Goal: Information Seeking & Learning: Learn about a topic

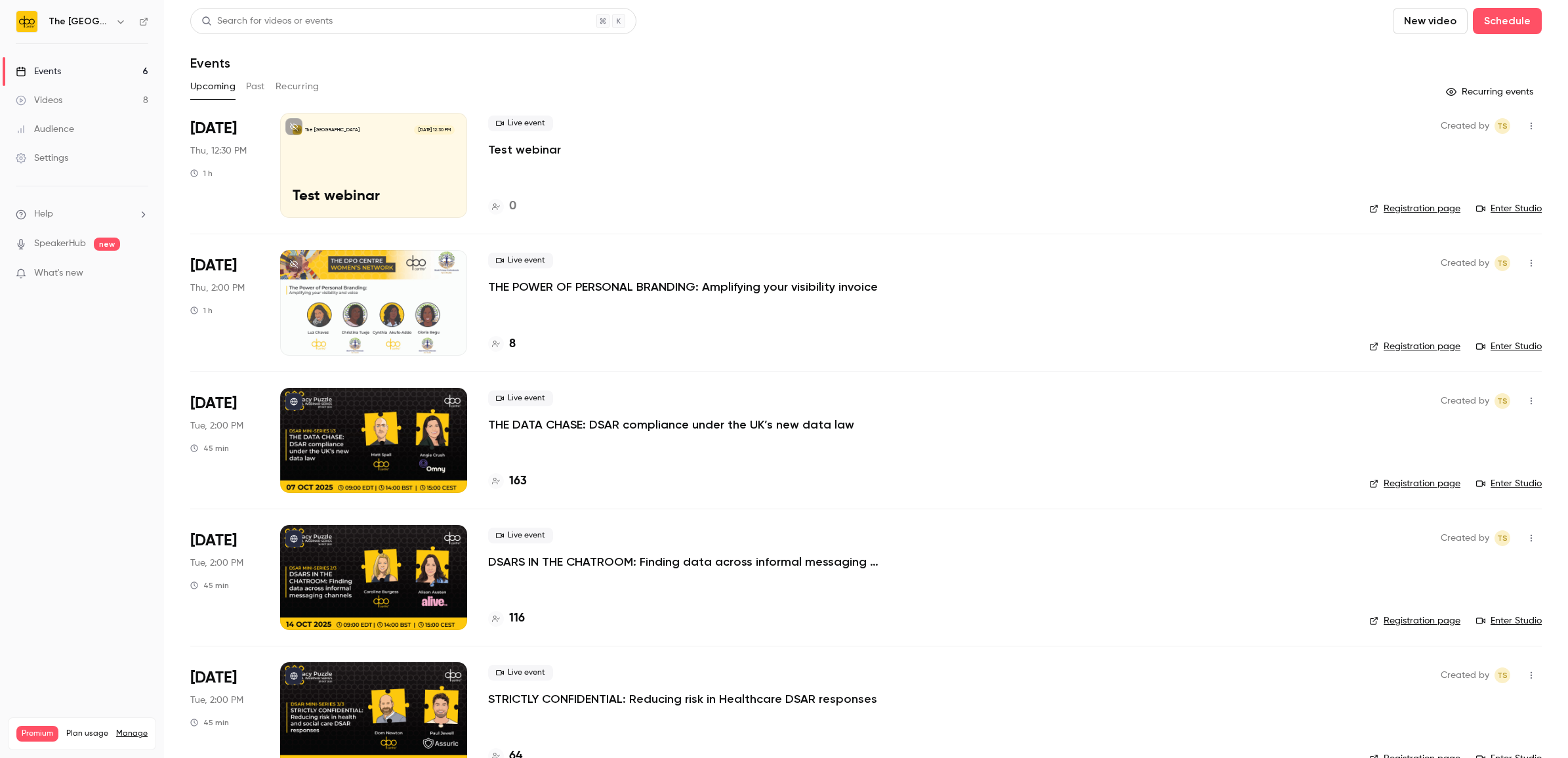
drag, startPoint x: 0, startPoint y: 0, endPoint x: 54, endPoint y: 80, distance: 96.5
click at [54, 80] on link "Events 6" at bounding box center [82, 71] width 164 height 29
click at [253, 85] on button "Past" at bounding box center [255, 87] width 19 height 21
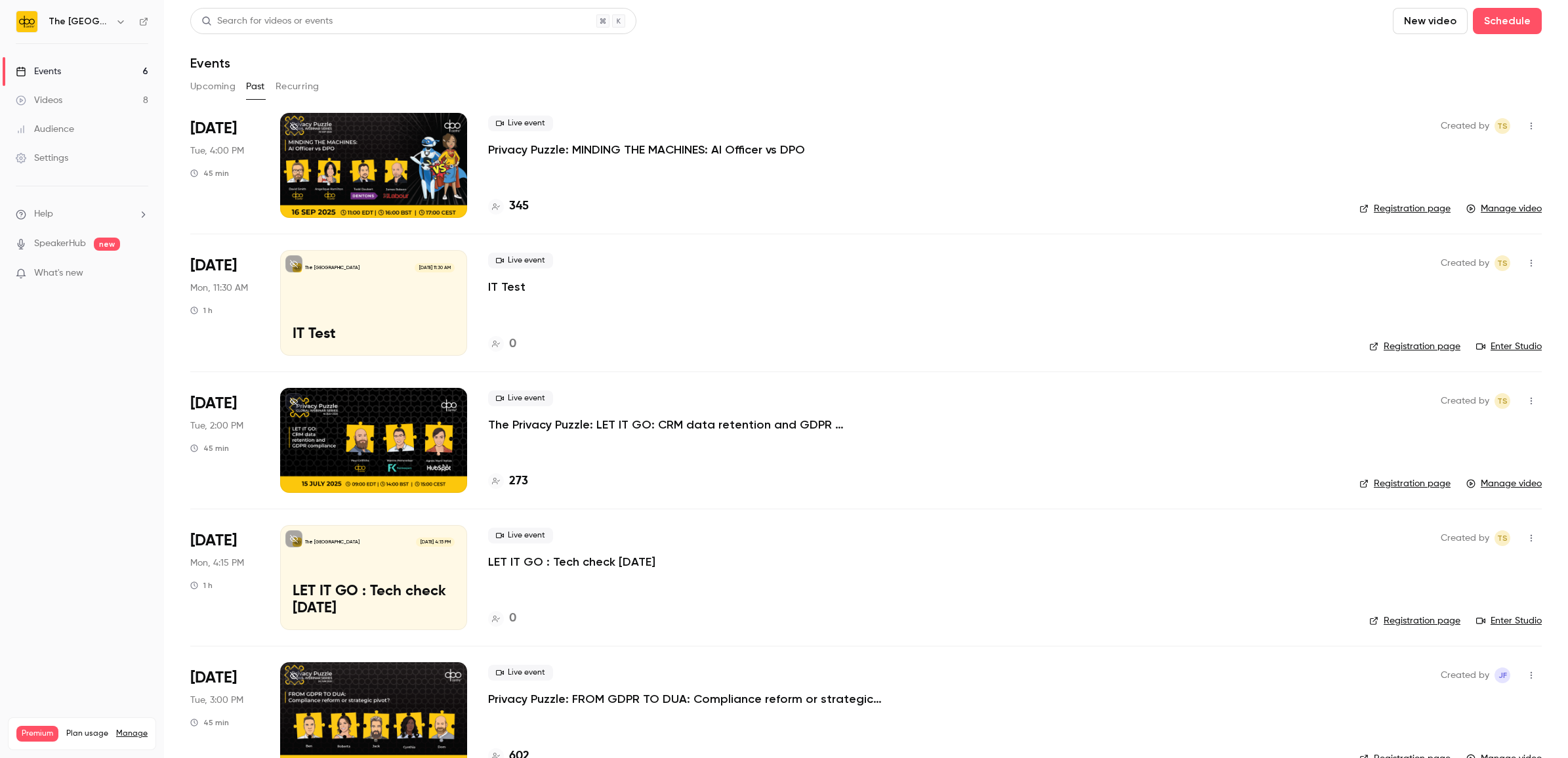
click at [427, 149] on div at bounding box center [374, 164] width 187 height 105
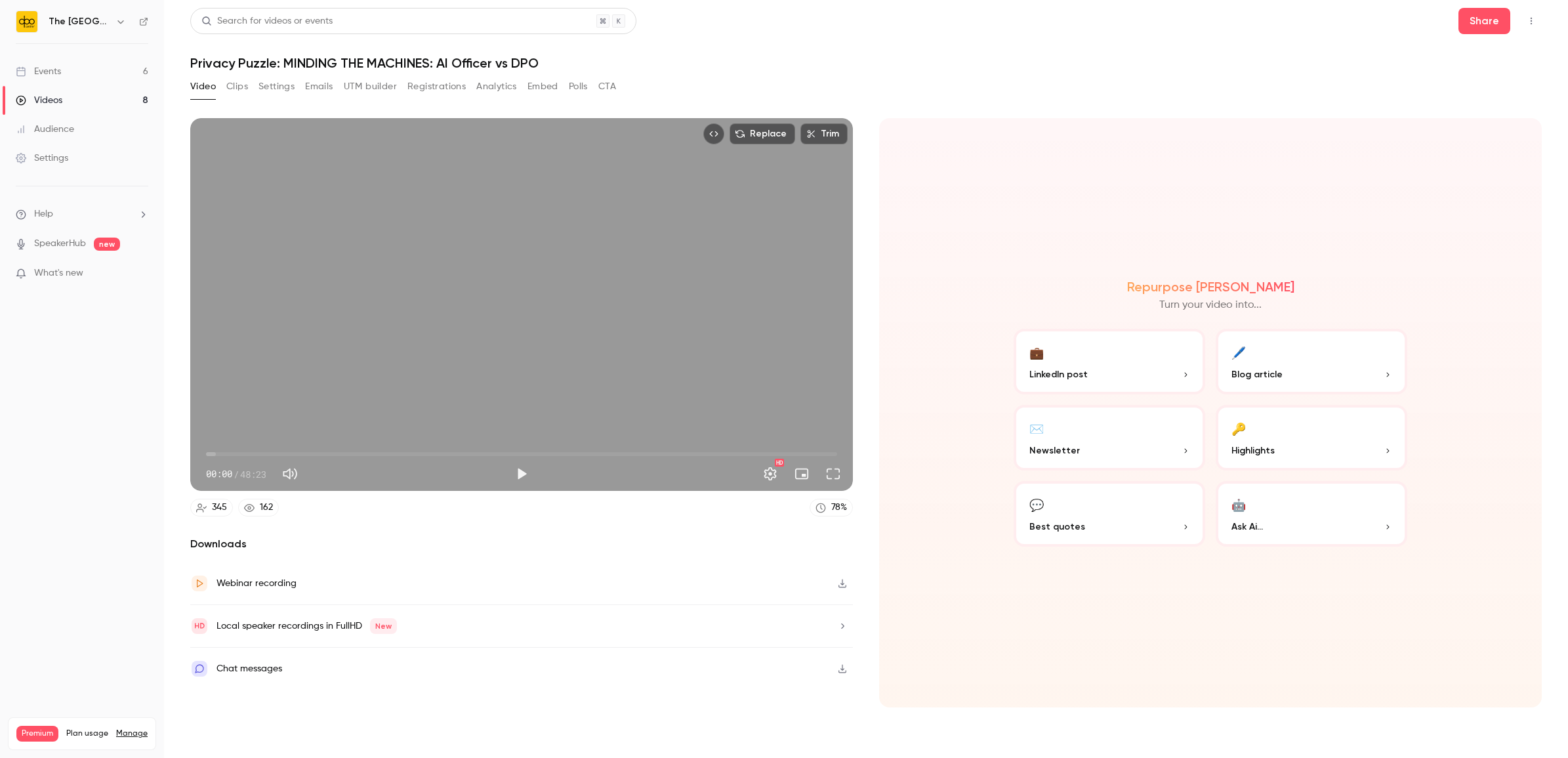
click at [494, 84] on button "Analytics" at bounding box center [496, 87] width 41 height 21
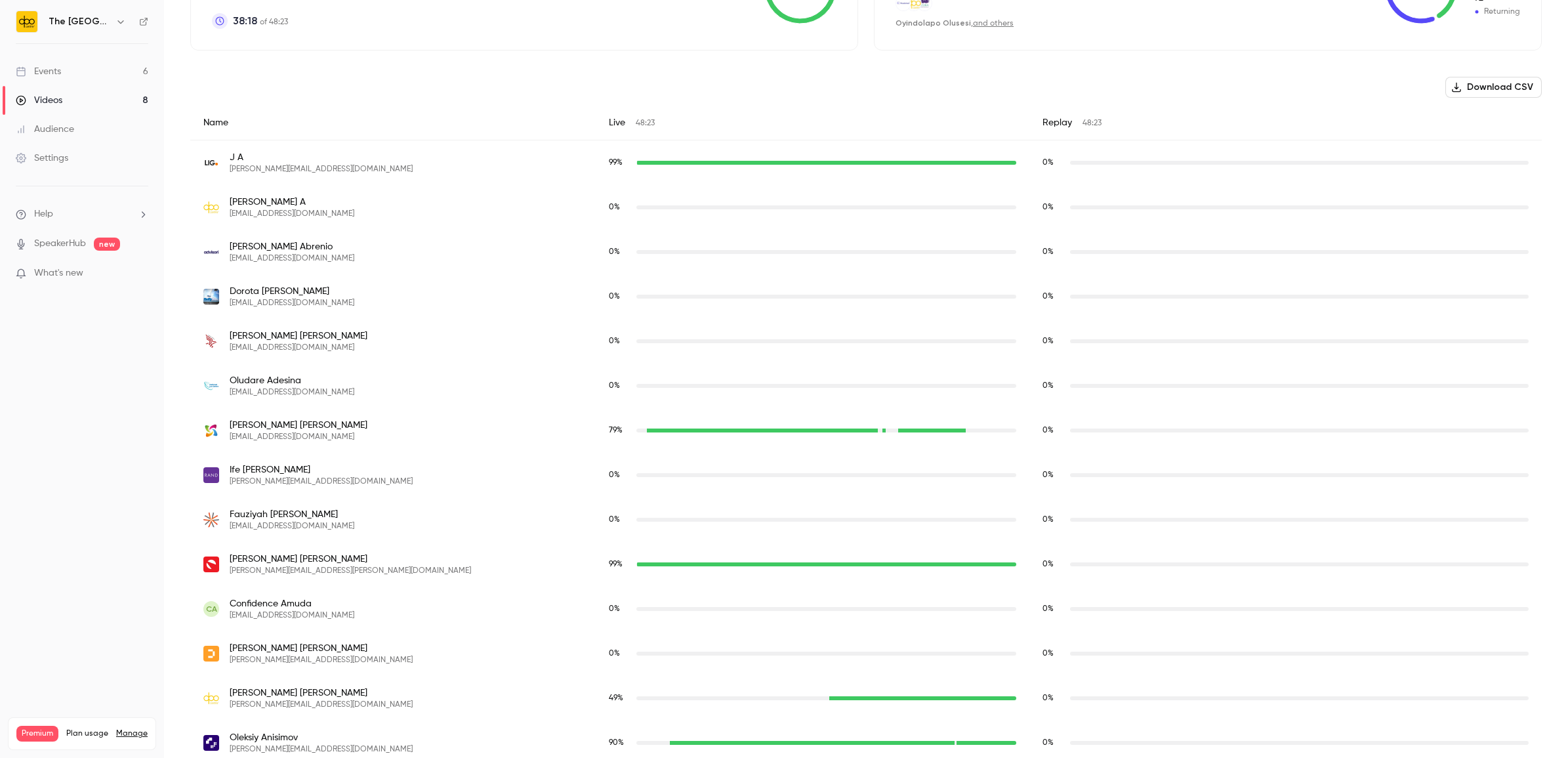
scroll to position [253, 0]
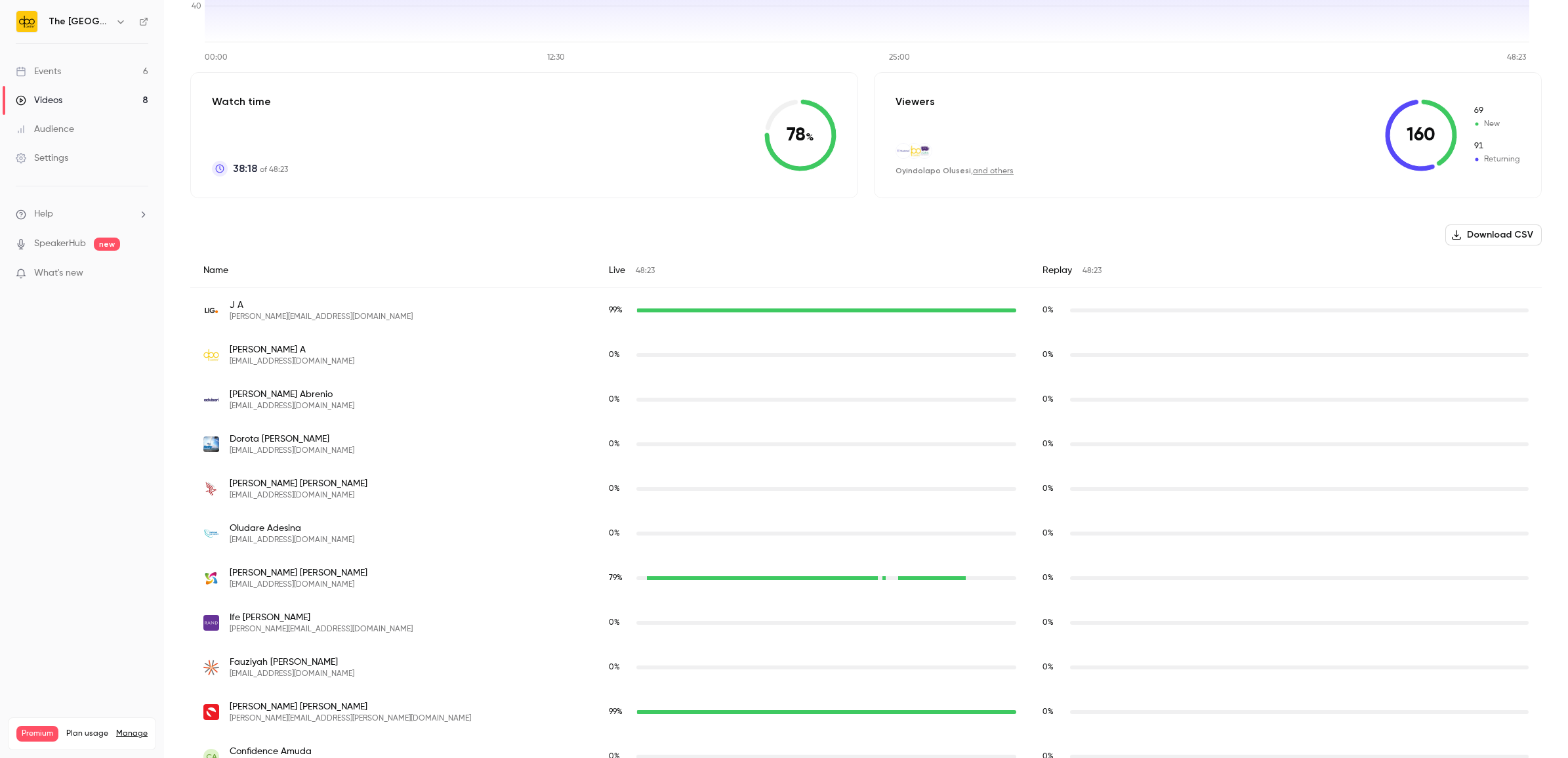
click at [1464, 241] on button "Download CSV" at bounding box center [1493, 235] width 96 height 21
drag, startPoint x: 987, startPoint y: 250, endPoint x: 1001, endPoint y: 238, distance: 18.4
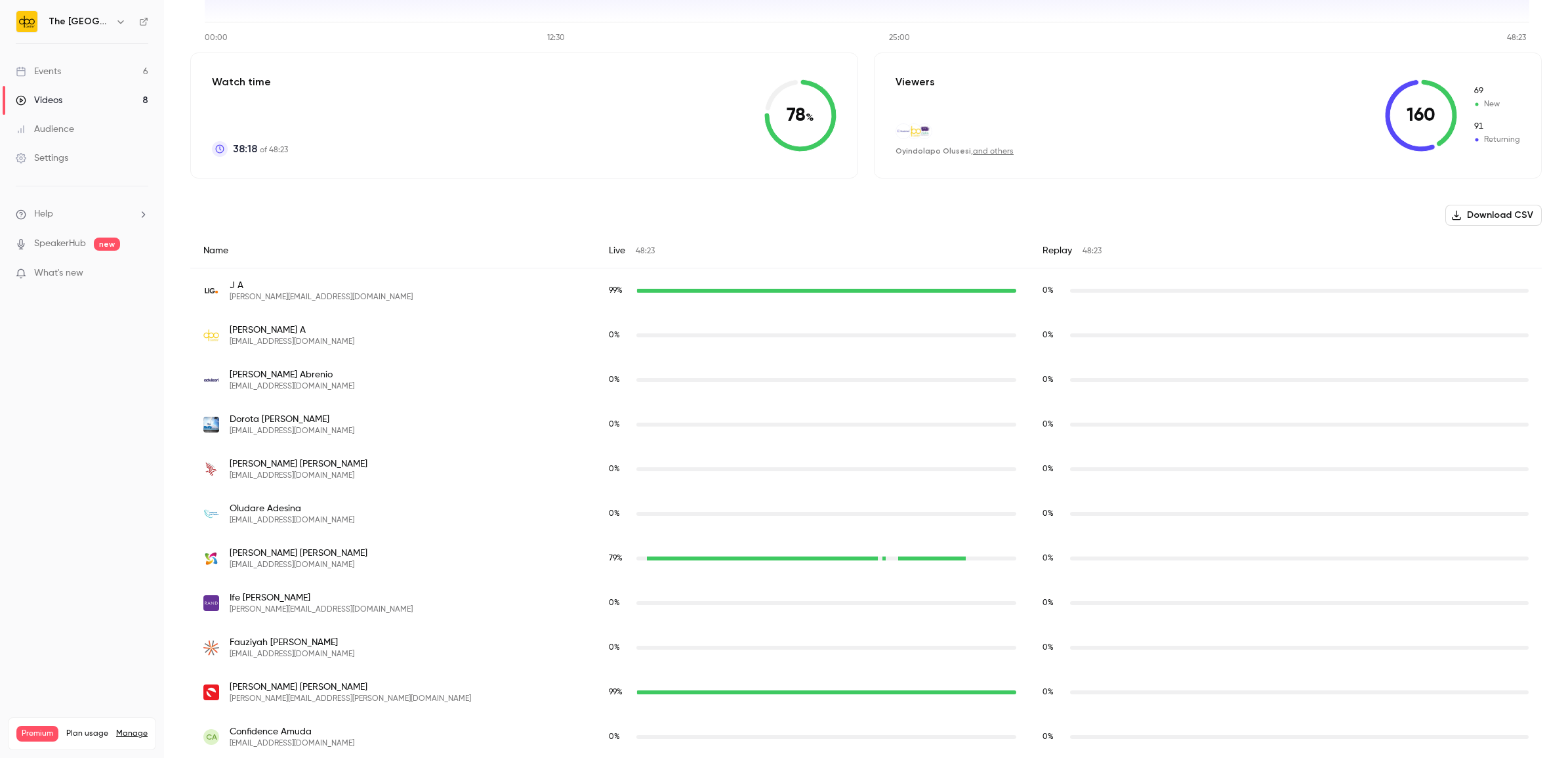
scroll to position [0, 0]
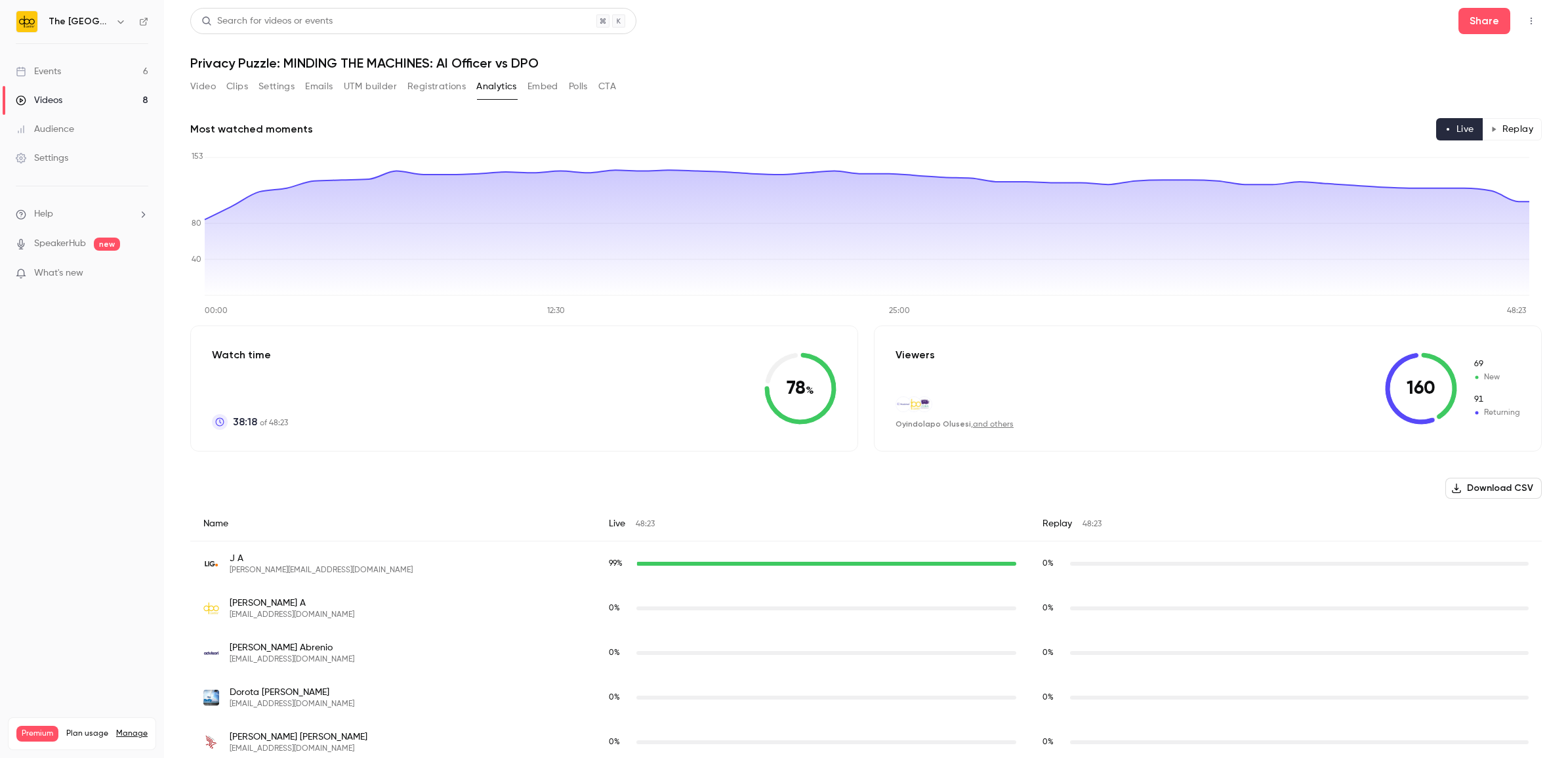
click at [1496, 139] on button "Replay" at bounding box center [1511, 129] width 60 height 23
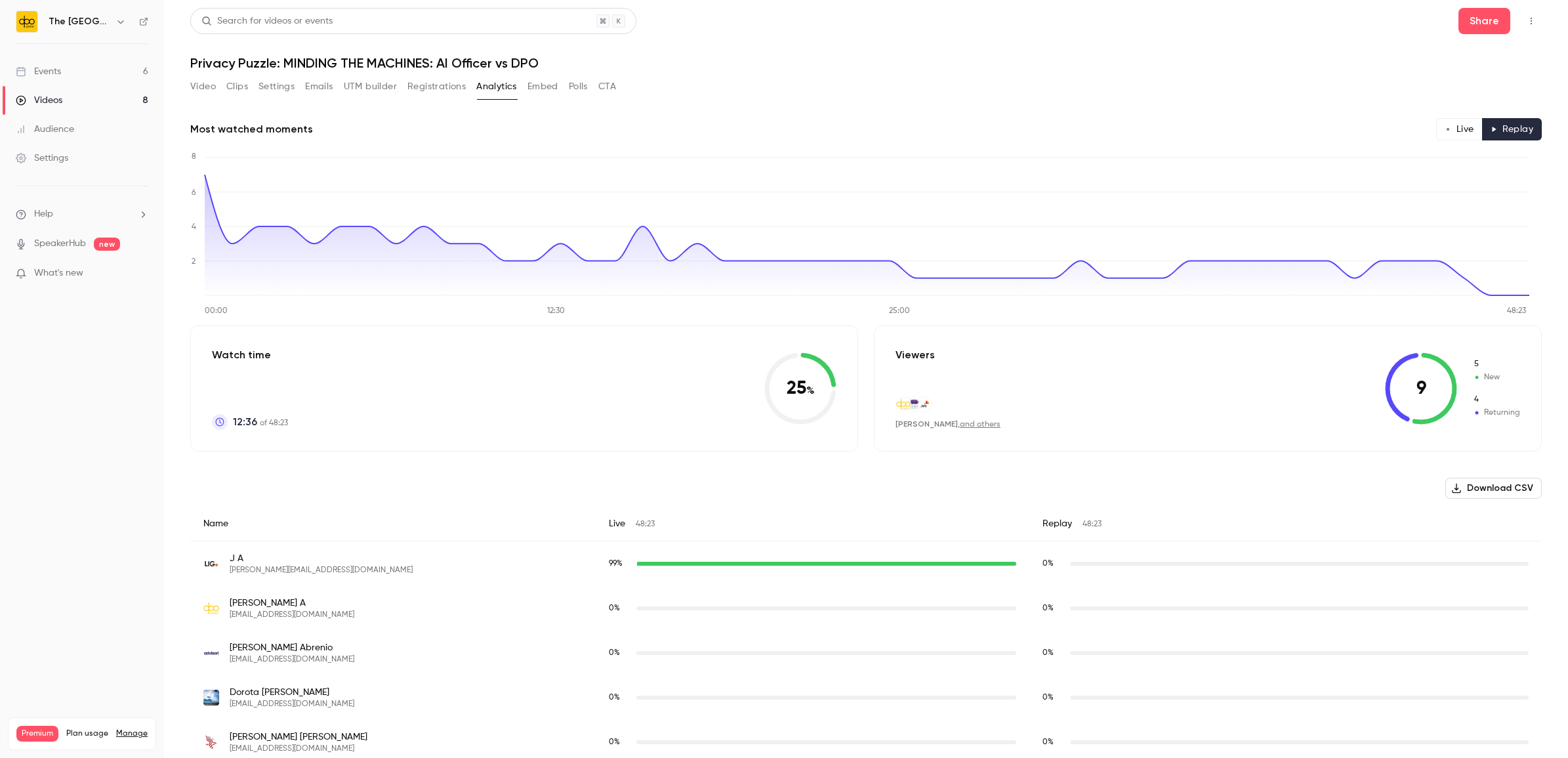
click at [980, 422] on link "and others" at bounding box center [980, 424] width 41 height 8
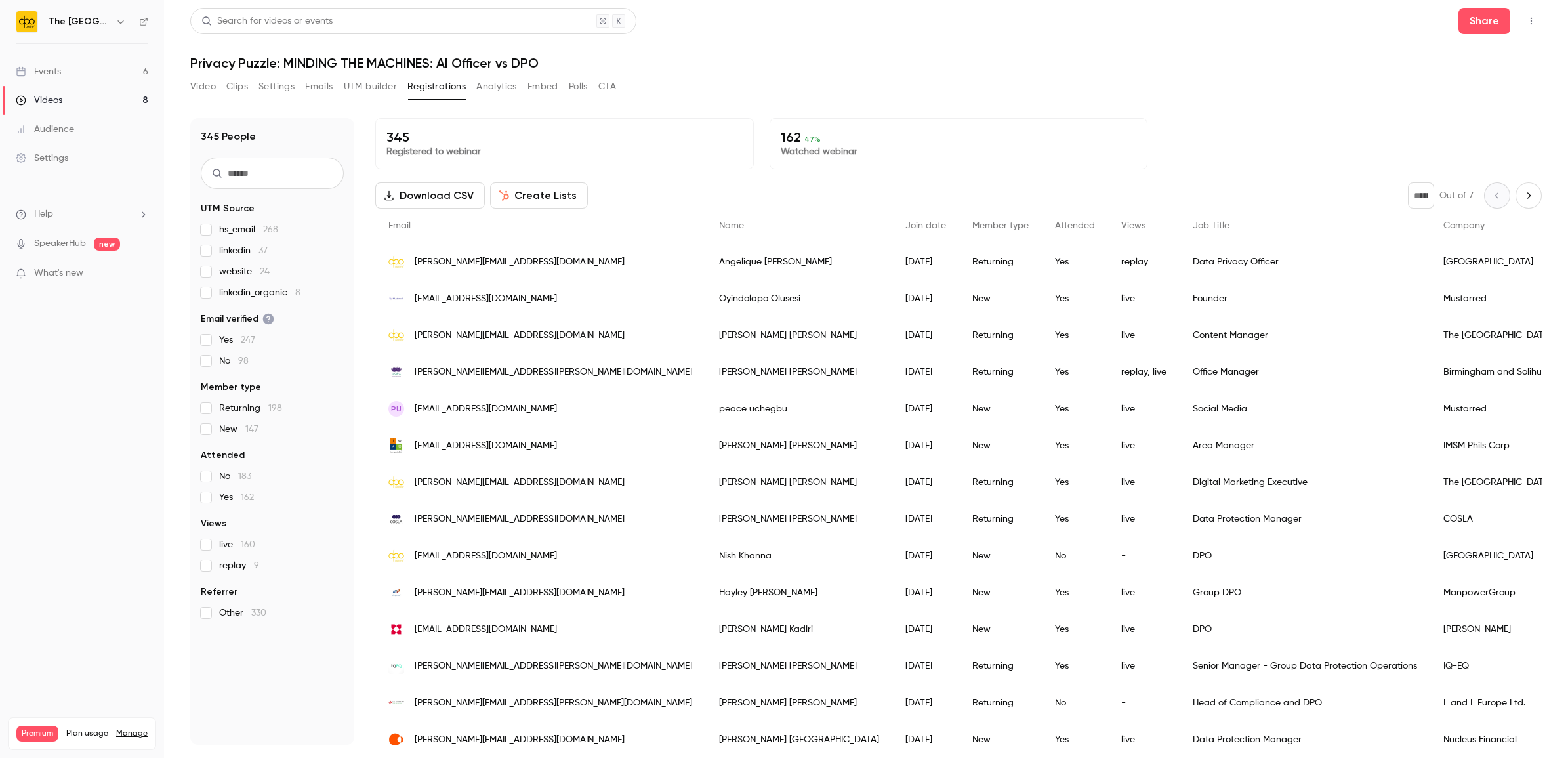
click at [201, 573] on section "UTM Source hs_email 268 linkedin 37 website 24 linkedin_organic 8 Email verifie…" at bounding box center [272, 411] width 143 height 418
click at [213, 544] on label "live 160" at bounding box center [272, 545] width 143 height 13
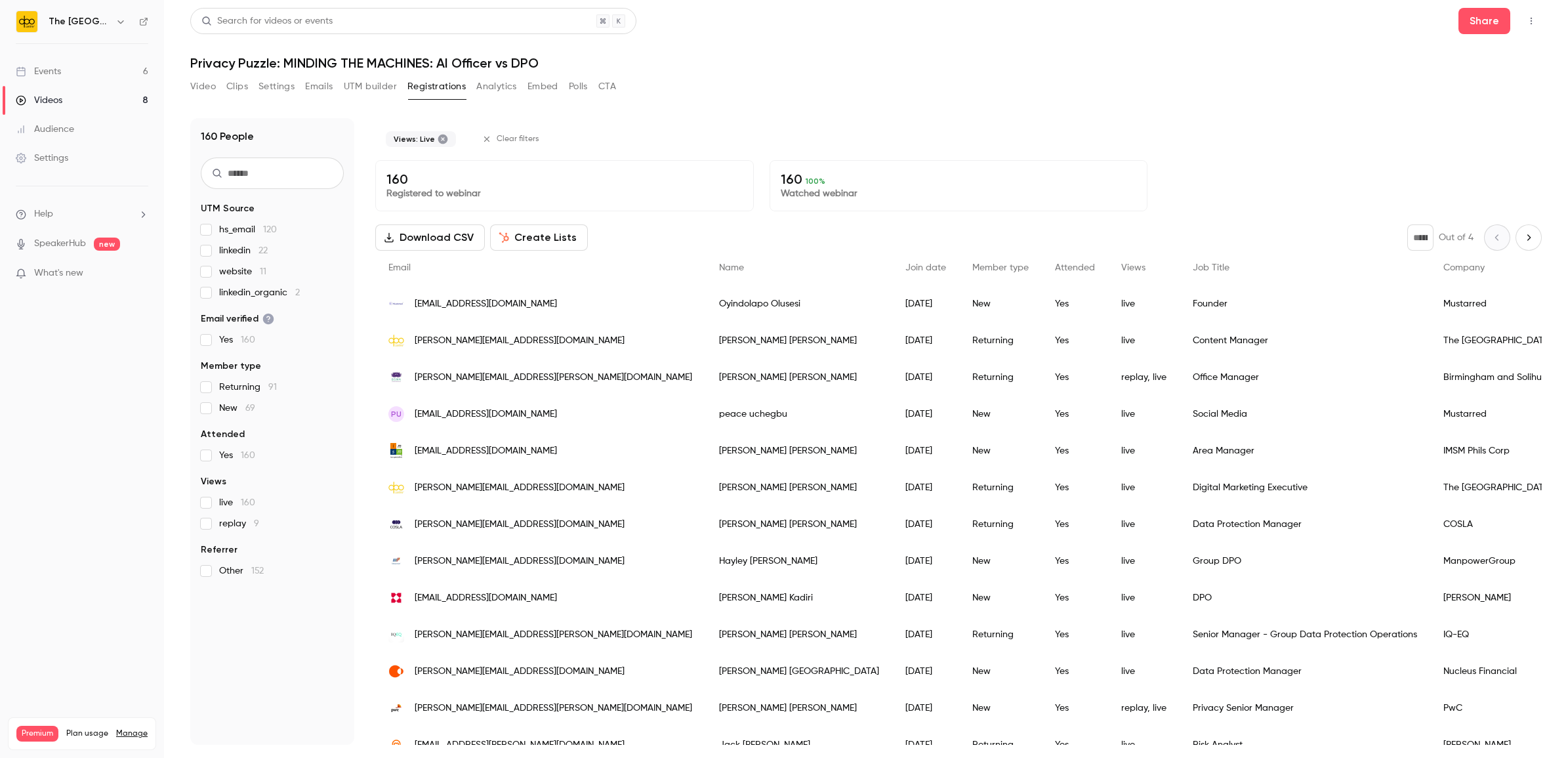
click at [212, 250] on label "linkedin 22" at bounding box center [272, 250] width 143 height 13
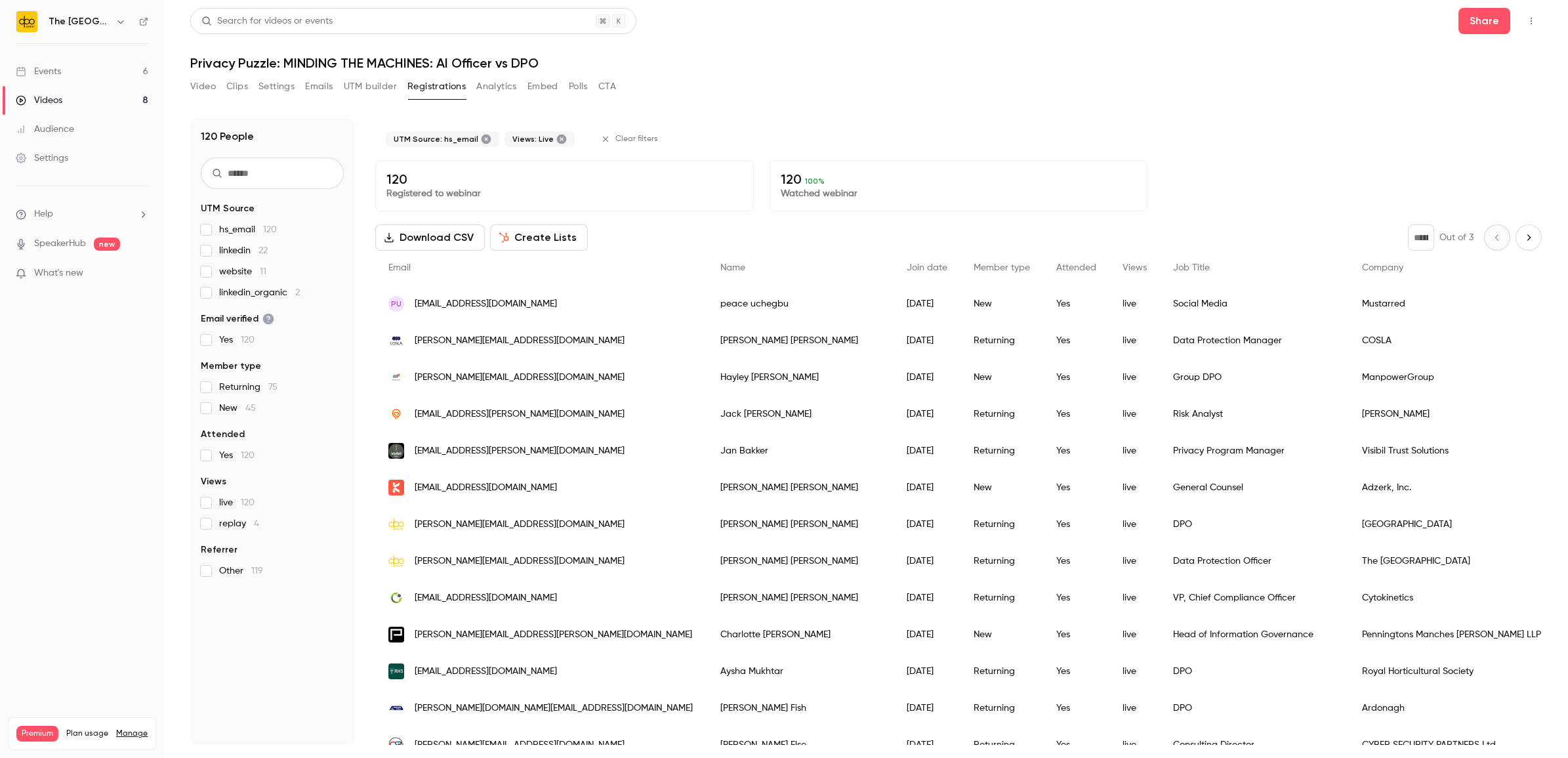
click at [854, 131] on div "UTM Source: hs_email Views: Live Clear filters" at bounding box center [958, 139] width 1167 height 42
